Goal: Task Accomplishment & Management: Complete application form

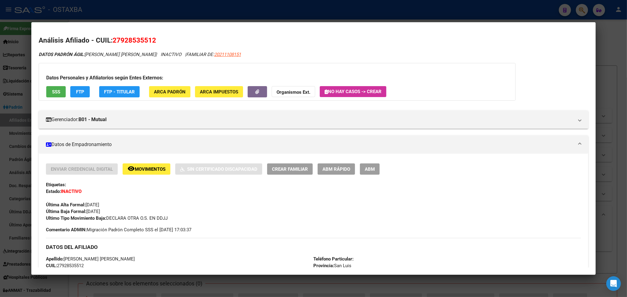
scroll to position [122, 0]
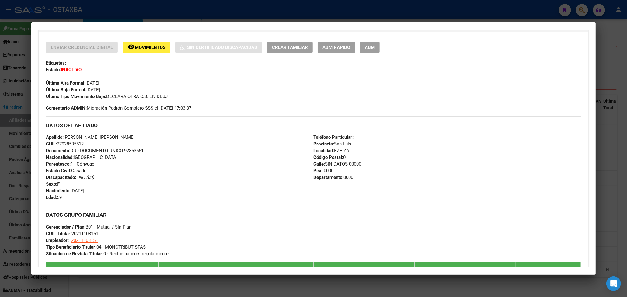
click at [9, 106] on div at bounding box center [313, 148] width 627 height 297
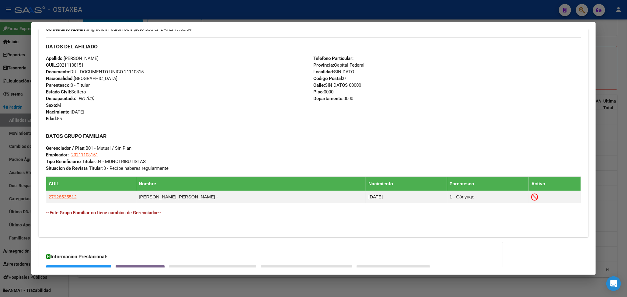
click at [12, 105] on div at bounding box center [313, 148] width 627 height 297
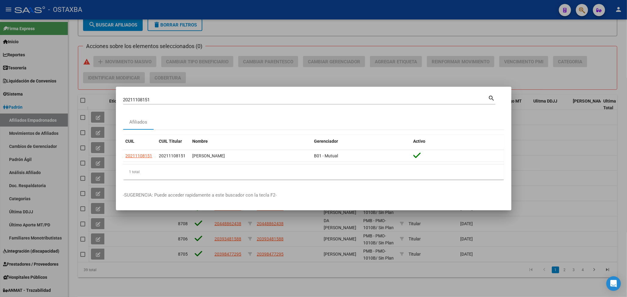
click at [90, 87] on div at bounding box center [313, 148] width 627 height 297
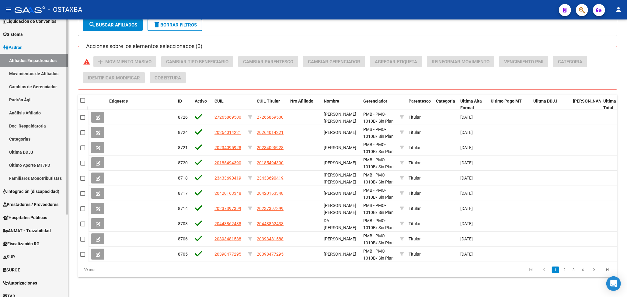
scroll to position [40, 0]
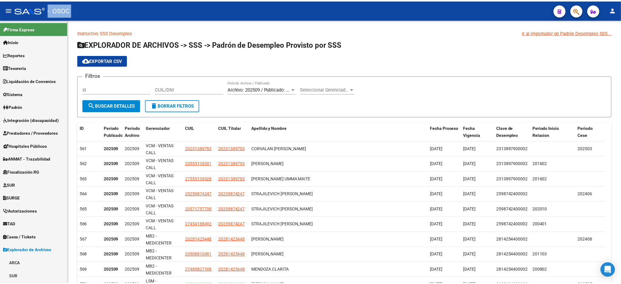
scroll to position [5, 0]
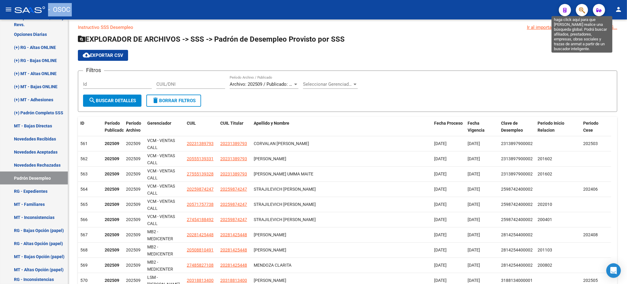
click at [584, 12] on icon "button" at bounding box center [582, 10] width 6 height 7
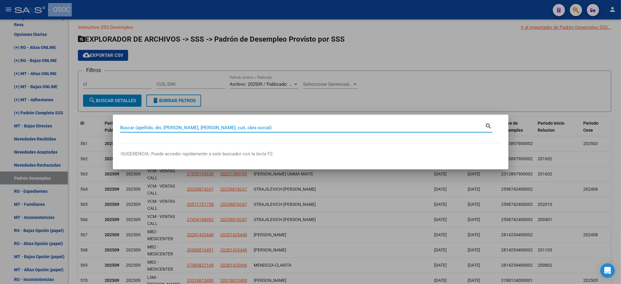
paste input "41353647"
type input "41353647"
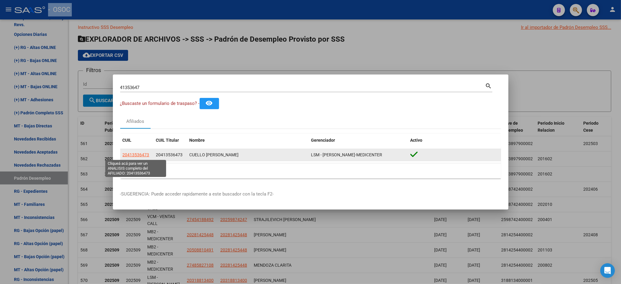
click at [146, 153] on span "20413536473" at bounding box center [136, 154] width 27 height 5
type textarea "20413536473"
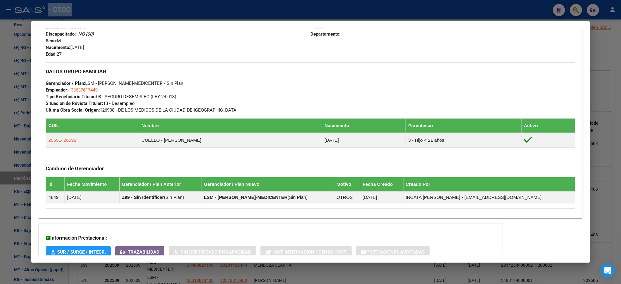
scroll to position [301, 0]
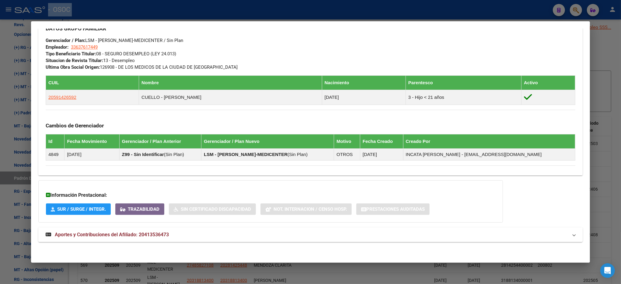
click at [132, 230] on mat-expansion-panel-header "Aportes y Contribuciones del Afiliado: 20413536473" at bounding box center [310, 235] width 544 height 15
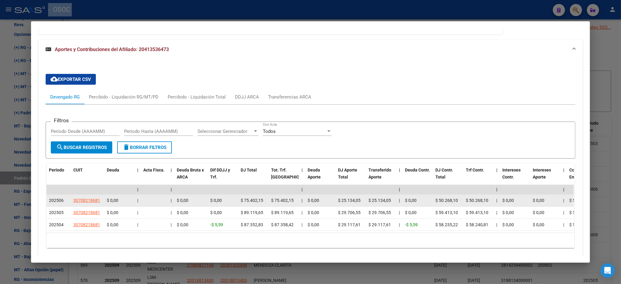
scroll to position [516, 0]
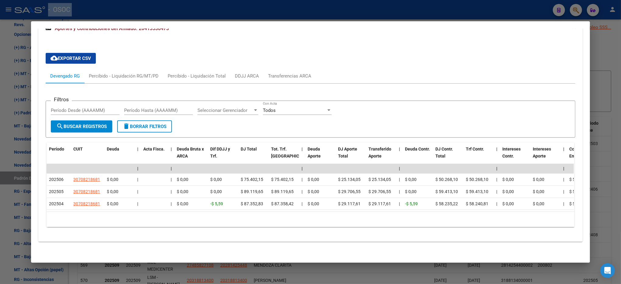
click at [596, 35] on div at bounding box center [310, 142] width 621 height 284
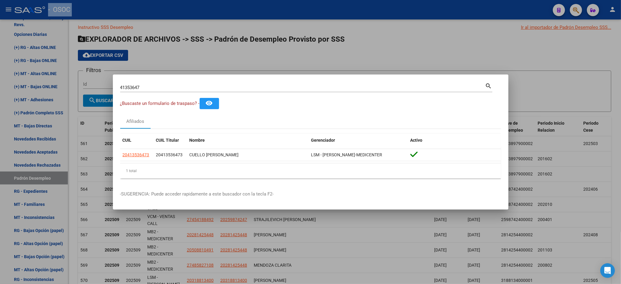
click at [544, 60] on div at bounding box center [310, 142] width 621 height 284
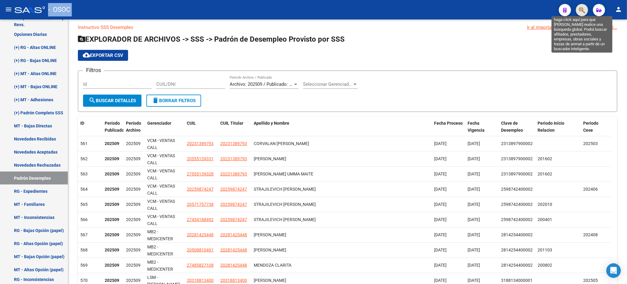
click at [582, 12] on icon "button" at bounding box center [582, 10] width 6 height 7
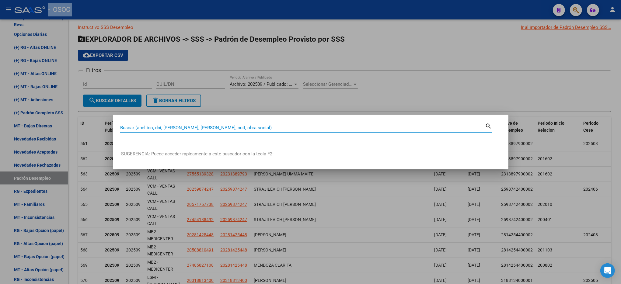
paste input "20467947827"
type input "20467947827"
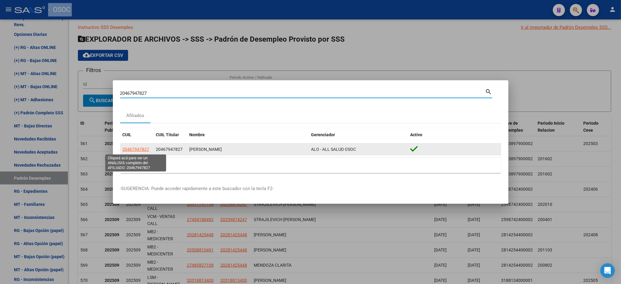
click at [139, 147] on span "20467947827" at bounding box center [136, 149] width 27 height 5
type textarea "20467947827"
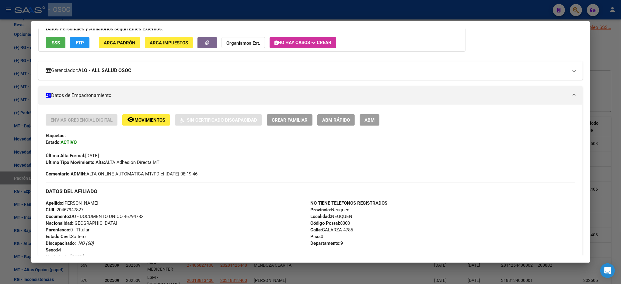
scroll to position [81, 0]
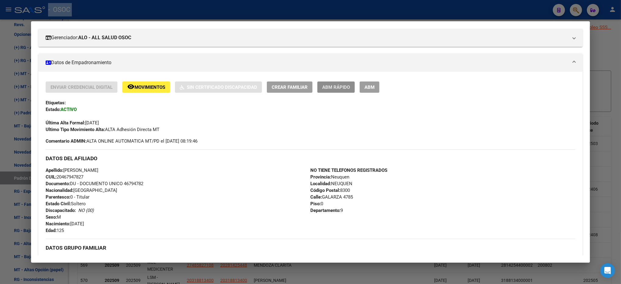
click at [329, 86] on span "ABM Rápido" at bounding box center [336, 87] width 28 height 5
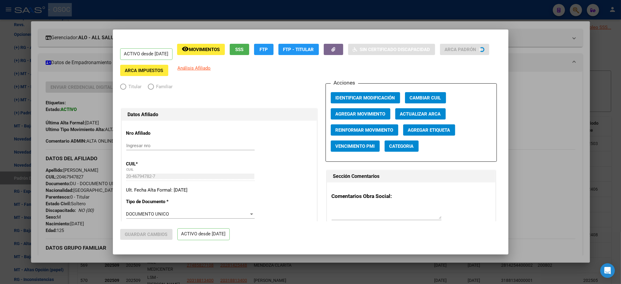
radio input "true"
type input "20-46794782-7"
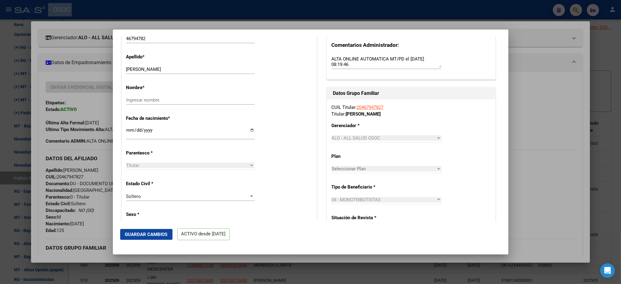
scroll to position [203, 0]
drag, startPoint x: 189, startPoint y: 73, endPoint x: 143, endPoint y: 71, distance: 46.3
click at [143, 71] on input "OCHOA SANTIAGO NICOLAS" at bounding box center [190, 68] width 128 height 5
type input "OCHOA"
click at [166, 100] on div "Ingresar nombre" at bounding box center [190, 99] width 128 height 9
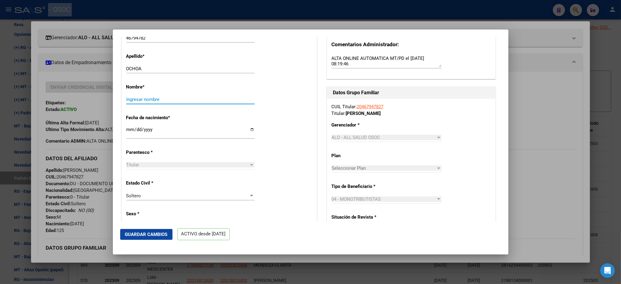
paste input "SANTIAGO NICOLAS"
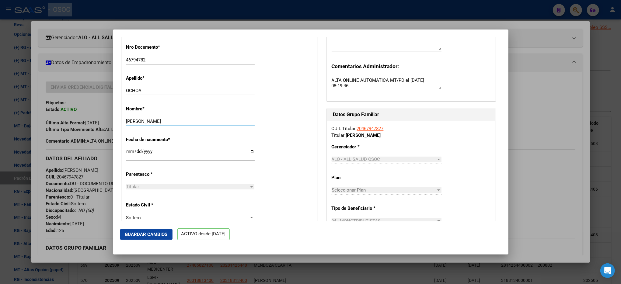
scroll to position [122, 0]
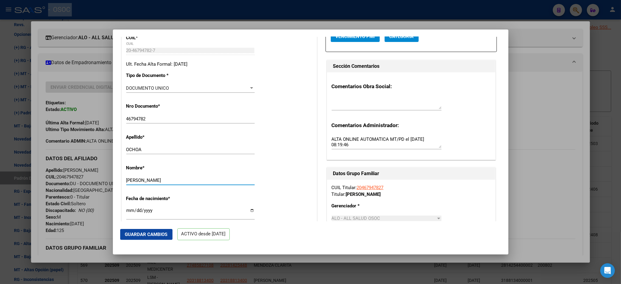
type input "SANTIAGO NICOLAS"
drag, startPoint x: 374, startPoint y: 192, endPoint x: 355, endPoint y: 192, distance: 19.5
click at [355, 192] on div "CUIL Titular: 20467947827 Titular: OCHOA SANTIAGO NICOLAS" at bounding box center [411, 191] width 159 height 14
copy link "20467947827"
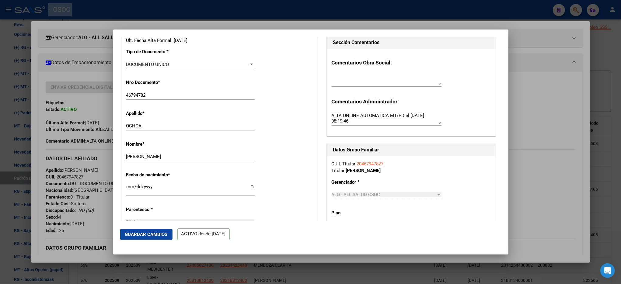
scroll to position [162, 0]
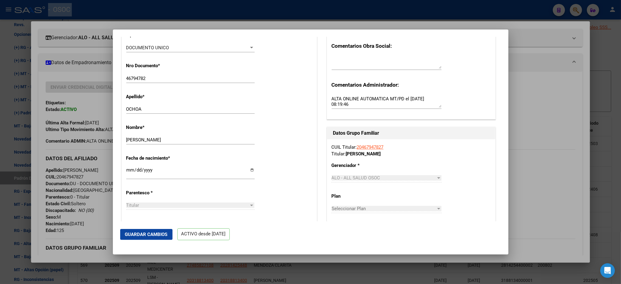
copy link "20467947827"
click at [603, 59] on div at bounding box center [310, 142] width 621 height 284
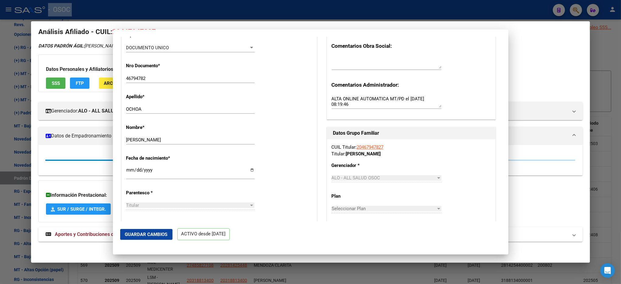
scroll to position [8, 0]
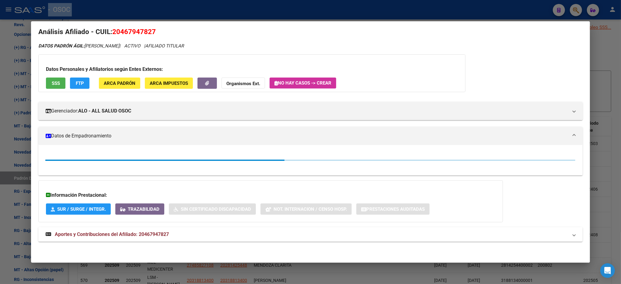
click at [603, 59] on div at bounding box center [310, 142] width 621 height 284
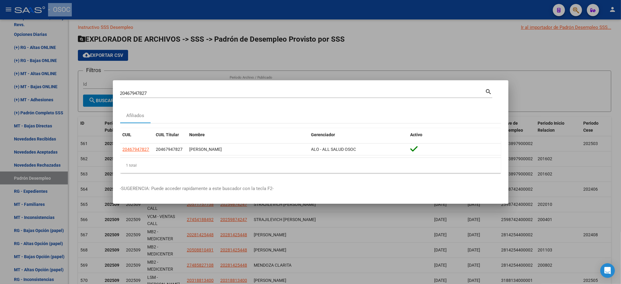
click at [587, 54] on div at bounding box center [310, 142] width 621 height 284
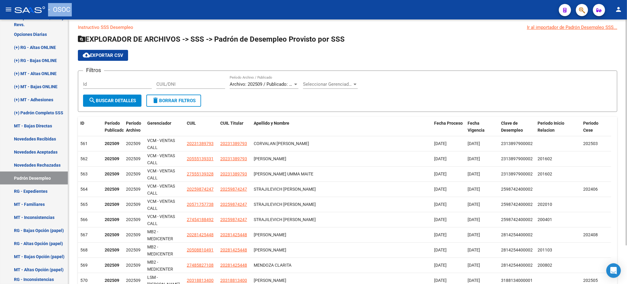
click at [525, 61] on app-list-header "EXPLORADOR DE ARCHIVOS -> SSS -> Padrón de Desempleo Provisto por SSS cloud_dow…" at bounding box center [347, 73] width 539 height 78
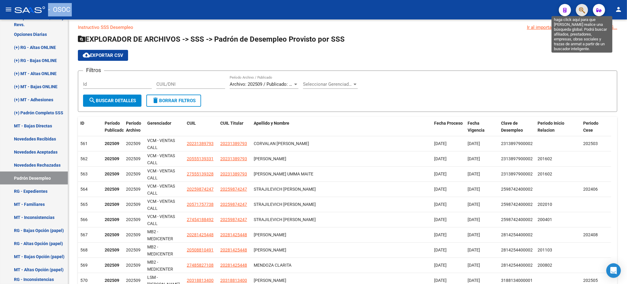
click at [579, 13] on icon "button" at bounding box center [582, 10] width 6 height 7
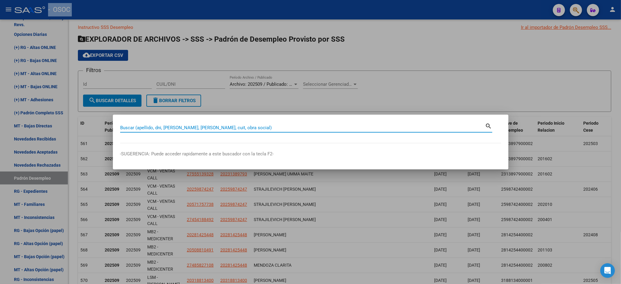
paste input "20346163756"
type input "20346163756"
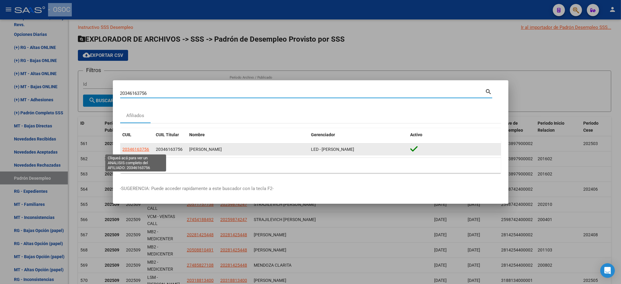
click at [146, 149] on span "20346163756" at bounding box center [136, 149] width 27 height 5
type textarea "20346163756"
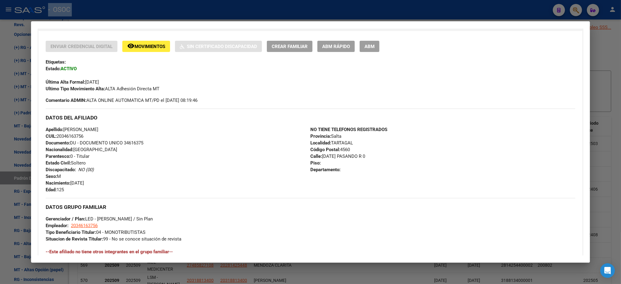
scroll to position [162, 0]
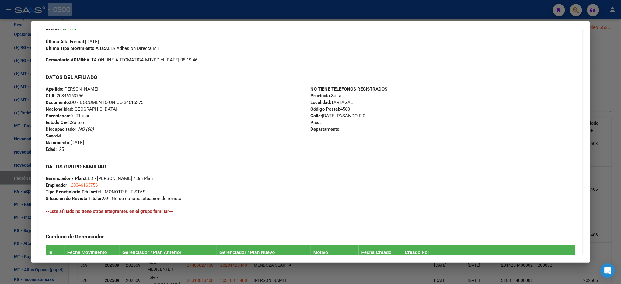
click at [599, 43] on div at bounding box center [310, 142] width 621 height 284
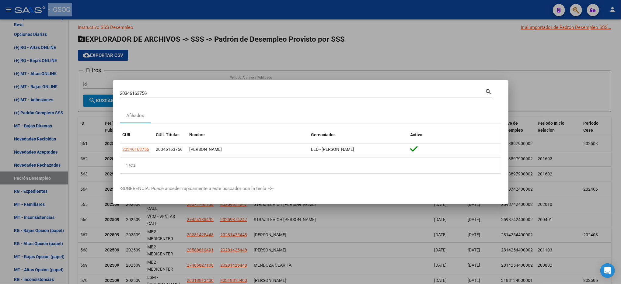
click at [497, 54] on div at bounding box center [310, 142] width 621 height 284
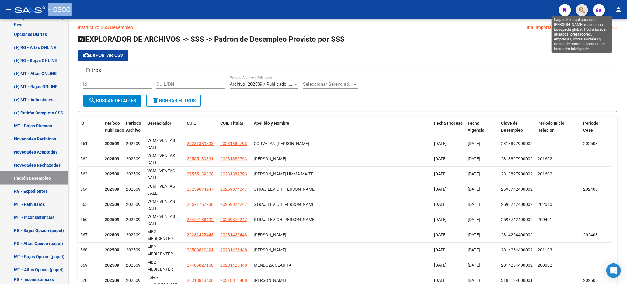
click at [582, 13] on icon "button" at bounding box center [582, 10] width 6 height 7
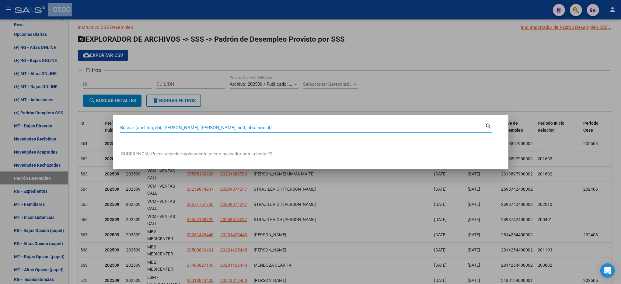
paste input "20474752284"
type input "20474752284"
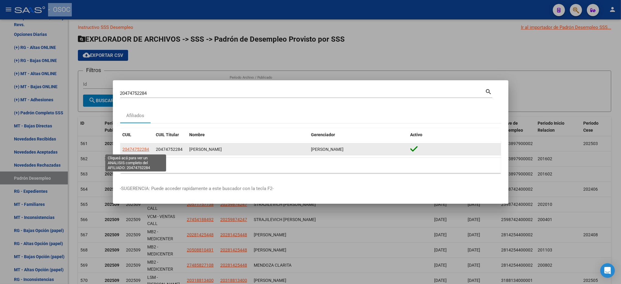
click at [132, 150] on span "20474752284" at bounding box center [136, 149] width 27 height 5
type textarea "20474752284"
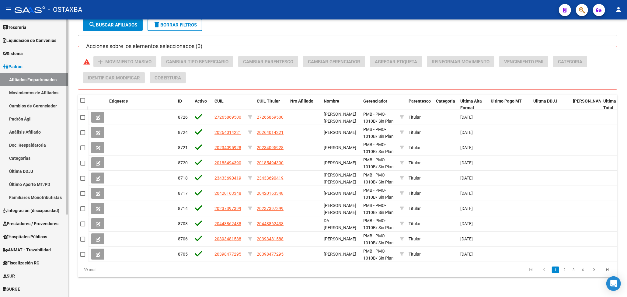
scroll to position [117, 0]
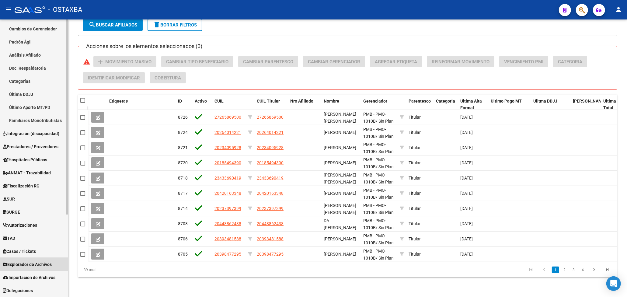
click at [27, 266] on span "Explorador de Archivos" at bounding box center [27, 264] width 49 height 7
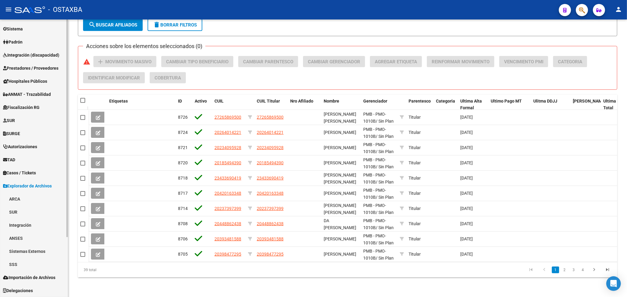
scroll to position [65, 0]
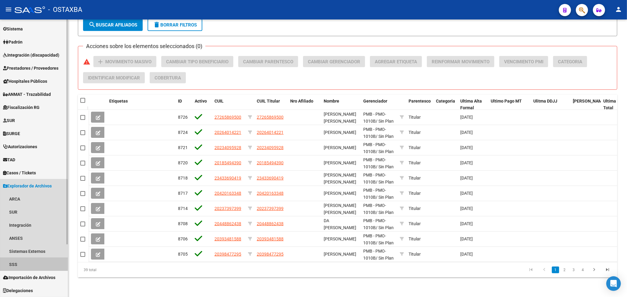
click at [16, 262] on link "SSS" at bounding box center [34, 264] width 68 height 13
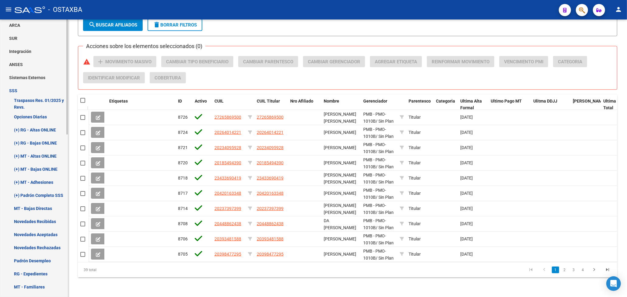
scroll to position [268, 0]
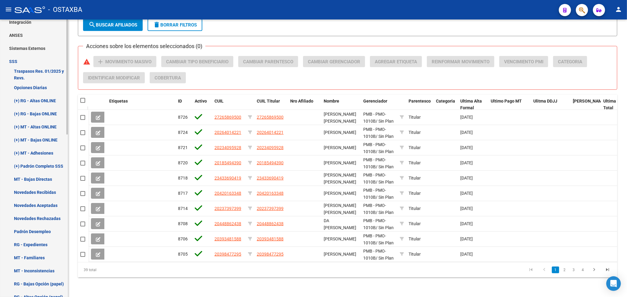
click at [22, 230] on link "Padrón Desempleo" at bounding box center [34, 231] width 68 height 13
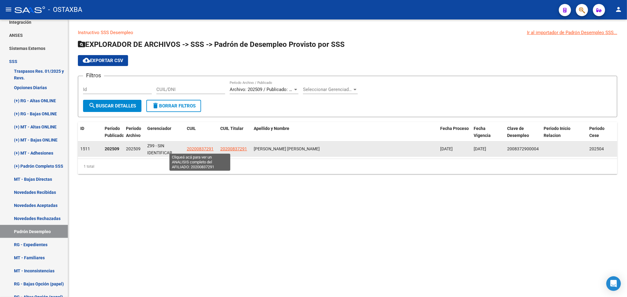
click at [191, 148] on span "20200837291" at bounding box center [200, 148] width 27 height 5
type textarea "20200837291"
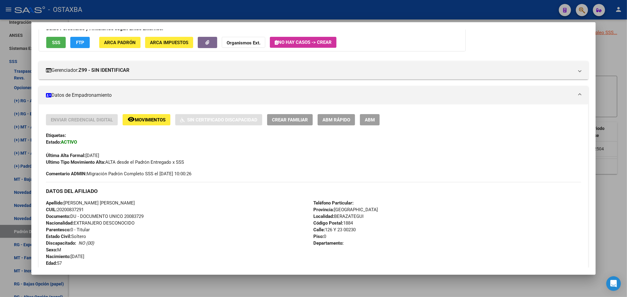
scroll to position [40, 0]
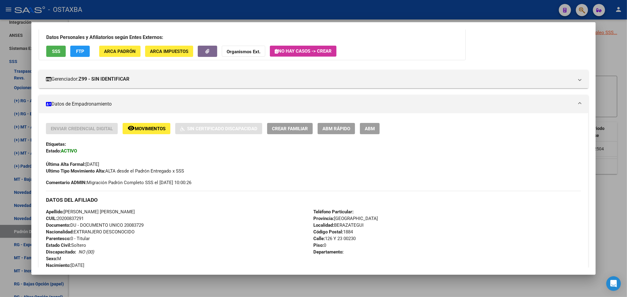
click at [331, 127] on span "ABM Rápido" at bounding box center [337, 128] width 28 height 5
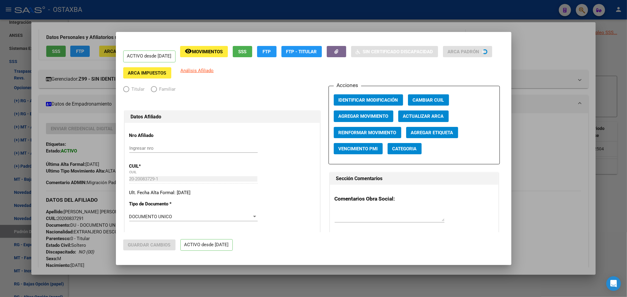
radio input "true"
type input "30-71717210-4"
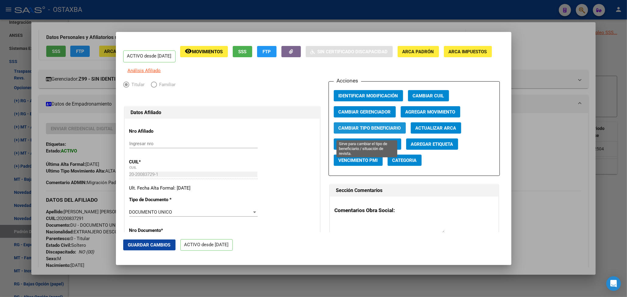
click at [364, 131] on span "Cambiar Tipo Beneficiario" at bounding box center [370, 127] width 62 height 5
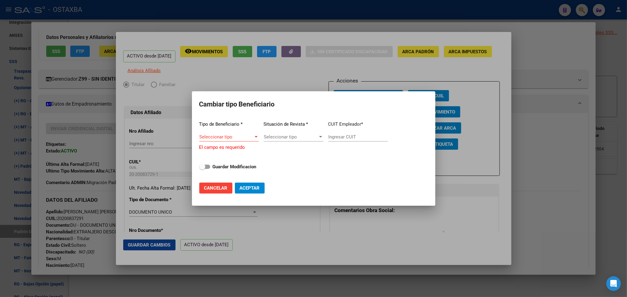
click at [238, 143] on div "Seleccionar tipo Seleccionar tipo" at bounding box center [229, 139] width 60 height 15
click at [240, 134] on span "Seleccionar tipo" at bounding box center [226, 136] width 54 height 5
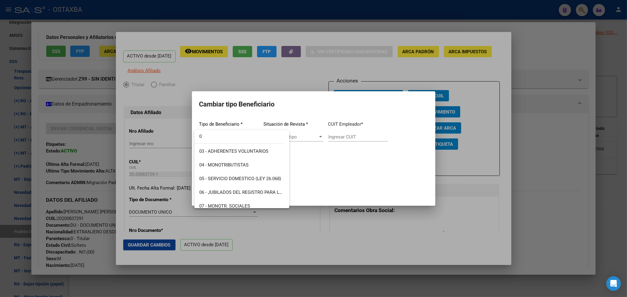
scroll to position [0, 0]
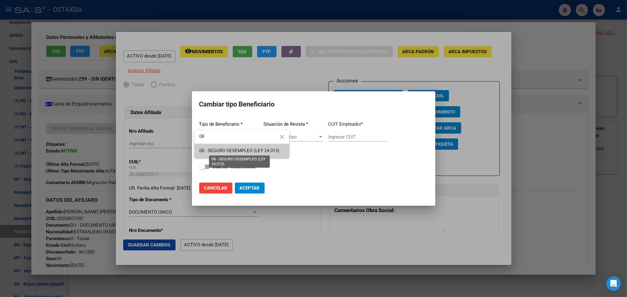
type input "08"
click at [210, 150] on span "08 - SEGURO DESEMPLEO (LEY 24.013)" at bounding box center [239, 150] width 80 height 5
type input "33-63761744-9"
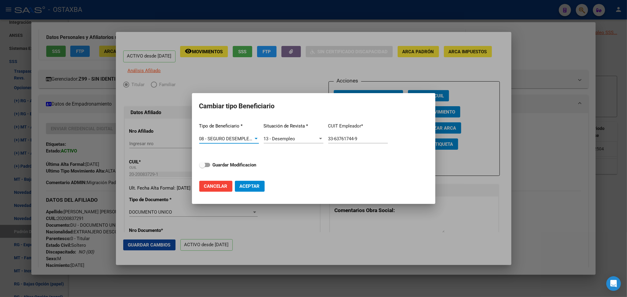
click at [258, 186] on span "Aceptar" at bounding box center [250, 185] width 20 height 5
type input "33-63761744-9"
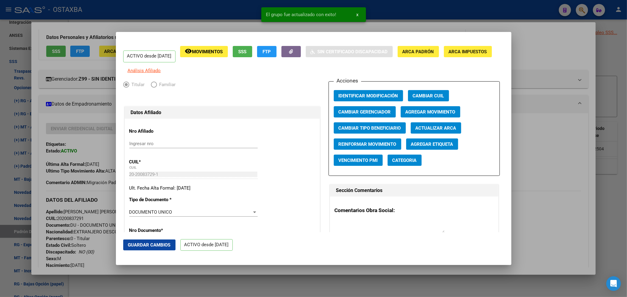
drag, startPoint x: 557, startPoint y: 52, endPoint x: 208, endPoint y: 63, distance: 348.5
click at [556, 52] on div at bounding box center [313, 148] width 627 height 297
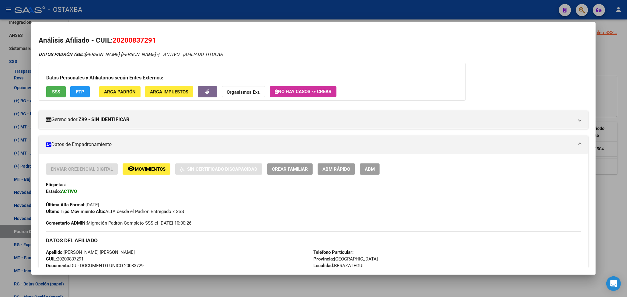
drag, startPoint x: 120, startPoint y: 40, endPoint x: 149, endPoint y: 40, distance: 28.3
click at [153, 40] on span "20200837291" at bounding box center [135, 40] width 44 height 8
copy span "20083729"
click at [615, 47] on div at bounding box center [313, 148] width 627 height 297
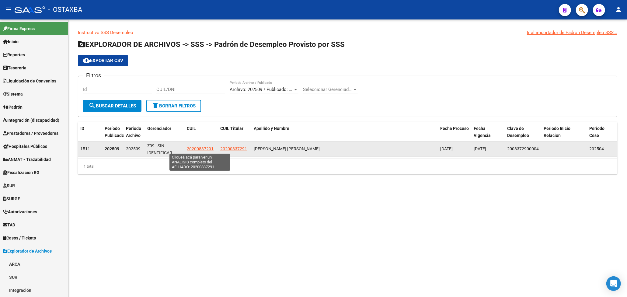
click at [194, 149] on span "20200837291" at bounding box center [200, 148] width 27 height 5
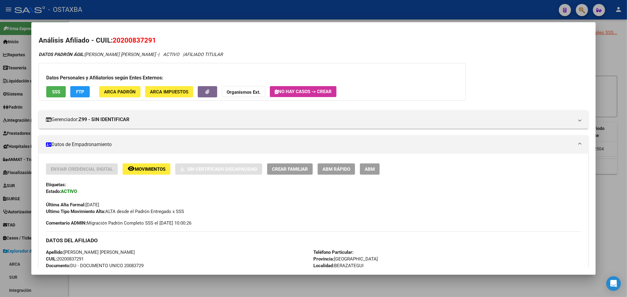
click at [329, 170] on span "ABM Rápido" at bounding box center [337, 168] width 28 height 5
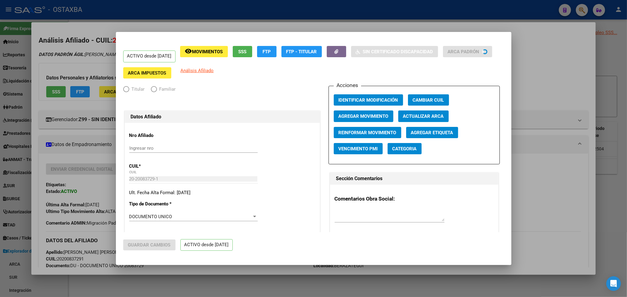
radio input "true"
type input "33-63761744-9"
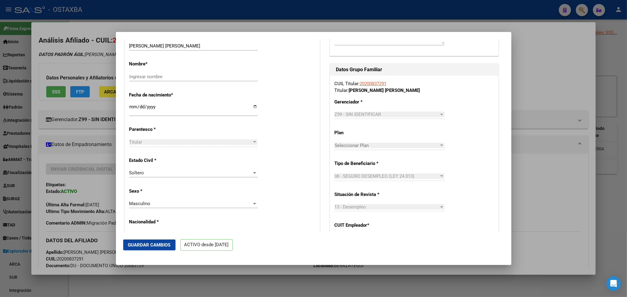
scroll to position [203, 0]
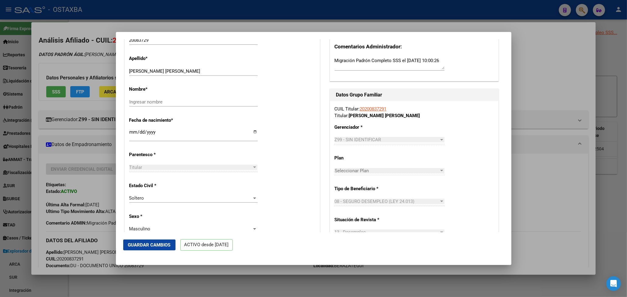
click at [546, 173] on div at bounding box center [313, 148] width 627 height 297
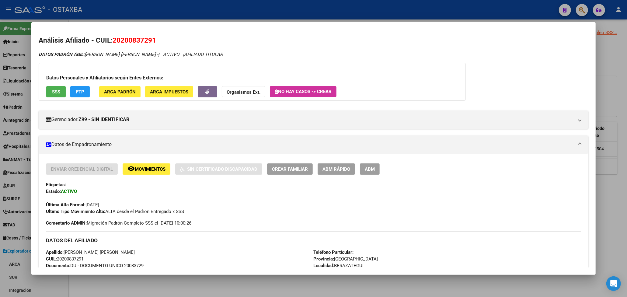
click at [536, 79] on div "DATOS PADRÓN ÁGIL: OVIEDO OSVALDO FABIAN - | ACTIVO | AFILIADO TITULAR Datos Pe…" at bounding box center [314, 268] width 550 height 434
click at [610, 54] on div at bounding box center [313, 148] width 627 height 297
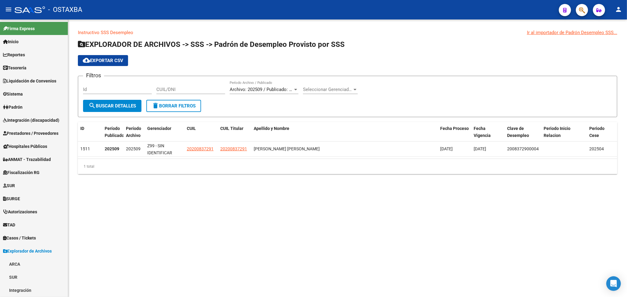
click at [319, 206] on mat-sidenav-content "Instructivo SSS Desempleo Ir al importador de Padrón Desempleo SSS... EXPLORADO…" at bounding box center [347, 157] width 559 height 277
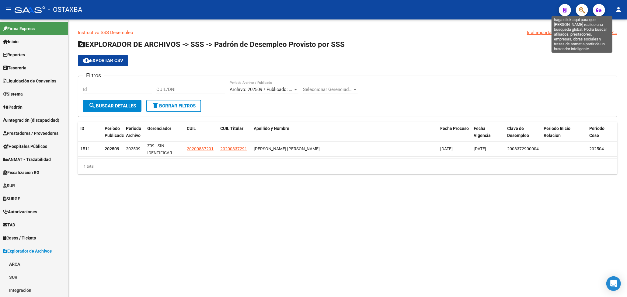
click at [584, 9] on icon "button" at bounding box center [582, 10] width 6 height 7
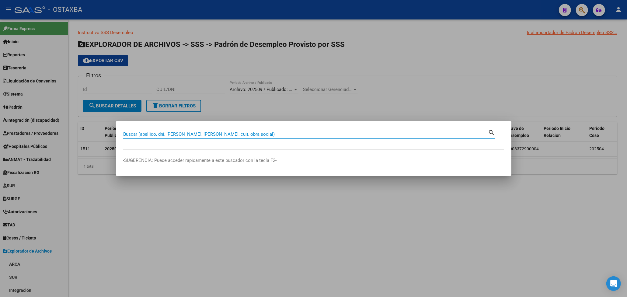
paste input "20405940621"
type input "20405940621"
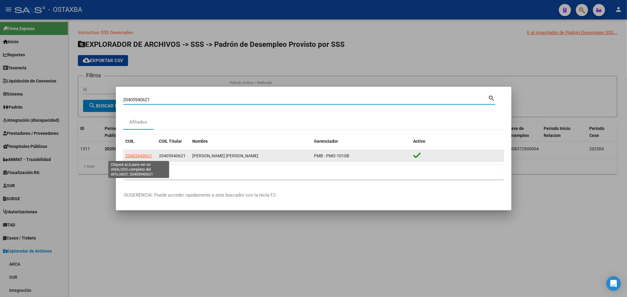
click at [140, 156] on span "20405940621" at bounding box center [139, 155] width 27 height 5
type textarea "20405940621"
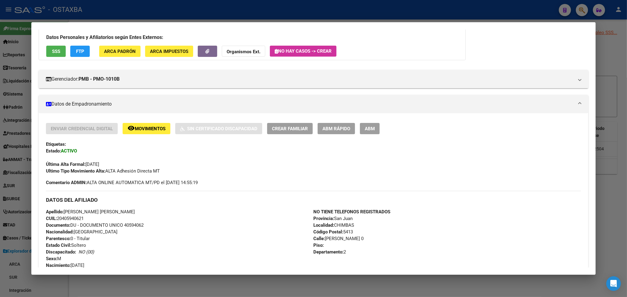
scroll to position [0, 0]
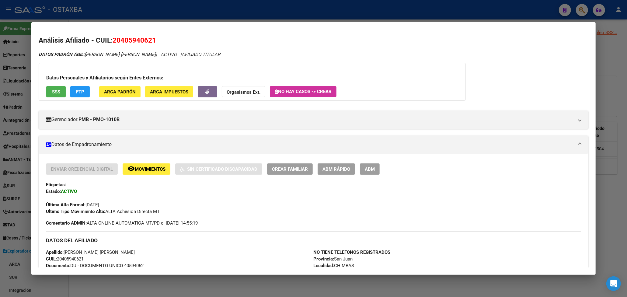
click at [344, 169] on span "ABM Rápido" at bounding box center [337, 168] width 28 height 5
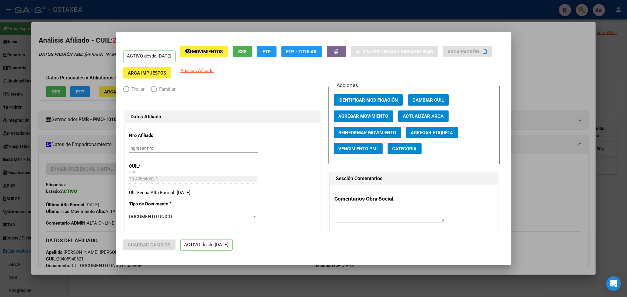
radio input "true"
type input "20-40594062-1"
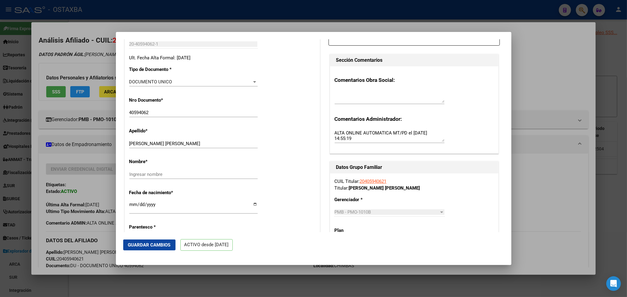
scroll to position [203, 0]
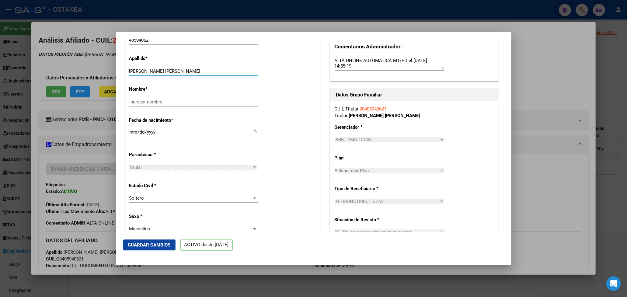
drag, startPoint x: 172, startPoint y: 76, endPoint x: 206, endPoint y: 75, distance: 33.8
click at [206, 74] on input "GONZALEZ MORITO GABRIEL JESUS" at bounding box center [193, 70] width 128 height 5
type input "GONZALEZ MORITO"
click at [156, 103] on div "Ingresar nombre" at bounding box center [193, 101] width 128 height 9
paste input "GABRIEL JESUS"
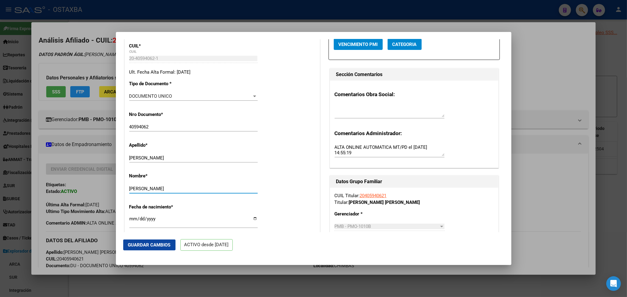
scroll to position [162, 0]
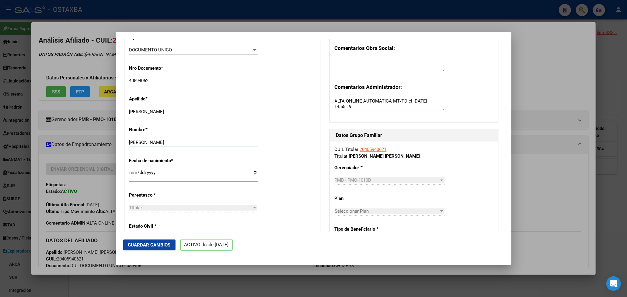
type input "GABRIEL JESUS"
click at [143, 83] on input "40594062" at bounding box center [193, 80] width 128 height 5
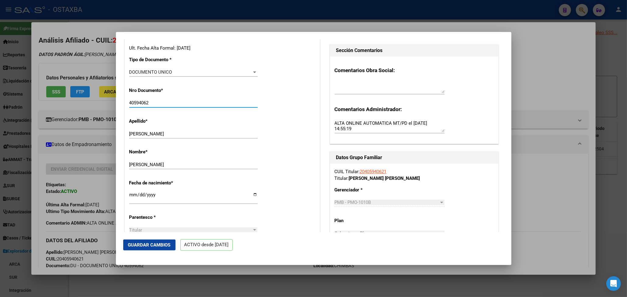
scroll to position [155, 0]
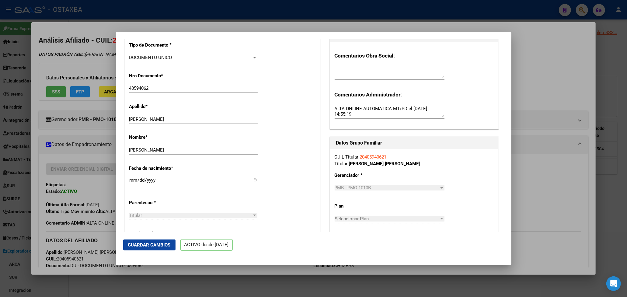
drag, startPoint x: 371, startPoint y: 162, endPoint x: 367, endPoint y: 160, distance: 5.2
click at [367, 160] on link "20405940621" at bounding box center [373, 156] width 27 height 5
radio input "true"
type input "20-40594062-1"
drag, startPoint x: 367, startPoint y: 159, endPoint x: 387, endPoint y: 163, distance: 20.8
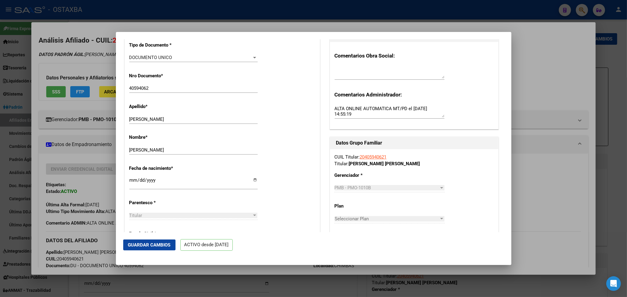
click at [387, 163] on div "CUIL Titular: 20405940621 Titular: GONZALEZ MORITO GABRIEL JESUS" at bounding box center [414, 161] width 159 height 14
copy div "20405940621"
click at [559, 70] on div at bounding box center [313, 148] width 627 height 297
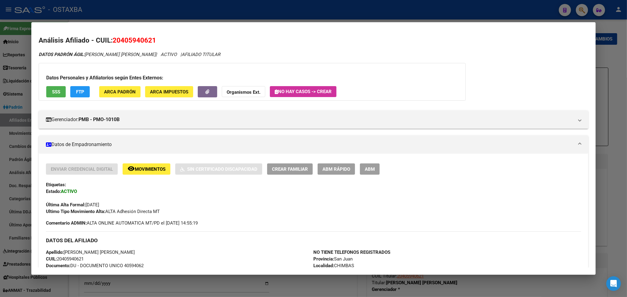
click at [601, 47] on div at bounding box center [313, 148] width 627 height 297
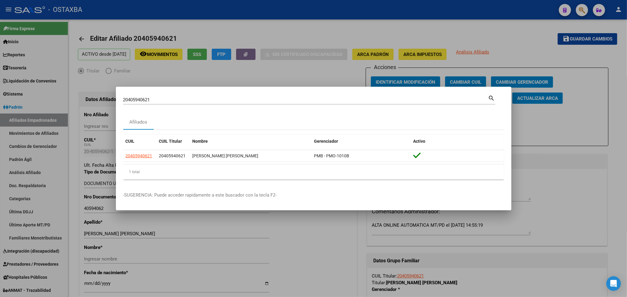
click at [417, 33] on div at bounding box center [313, 148] width 627 height 297
click at [417, 33] on mat-toolbar-row "arrow_back Editar Afiliado 20405940621" at bounding box center [288, 38] width 421 height 19
